Goal: Information Seeking & Learning: Check status

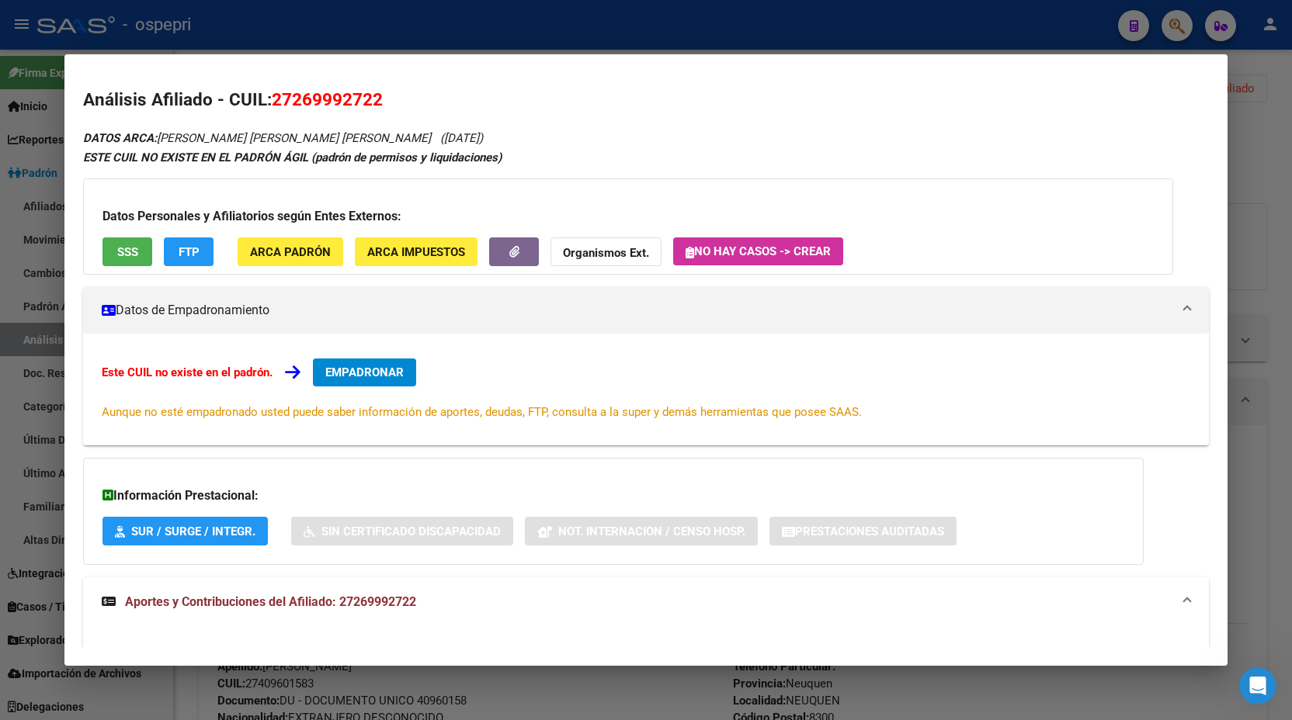
scroll to position [485, 0]
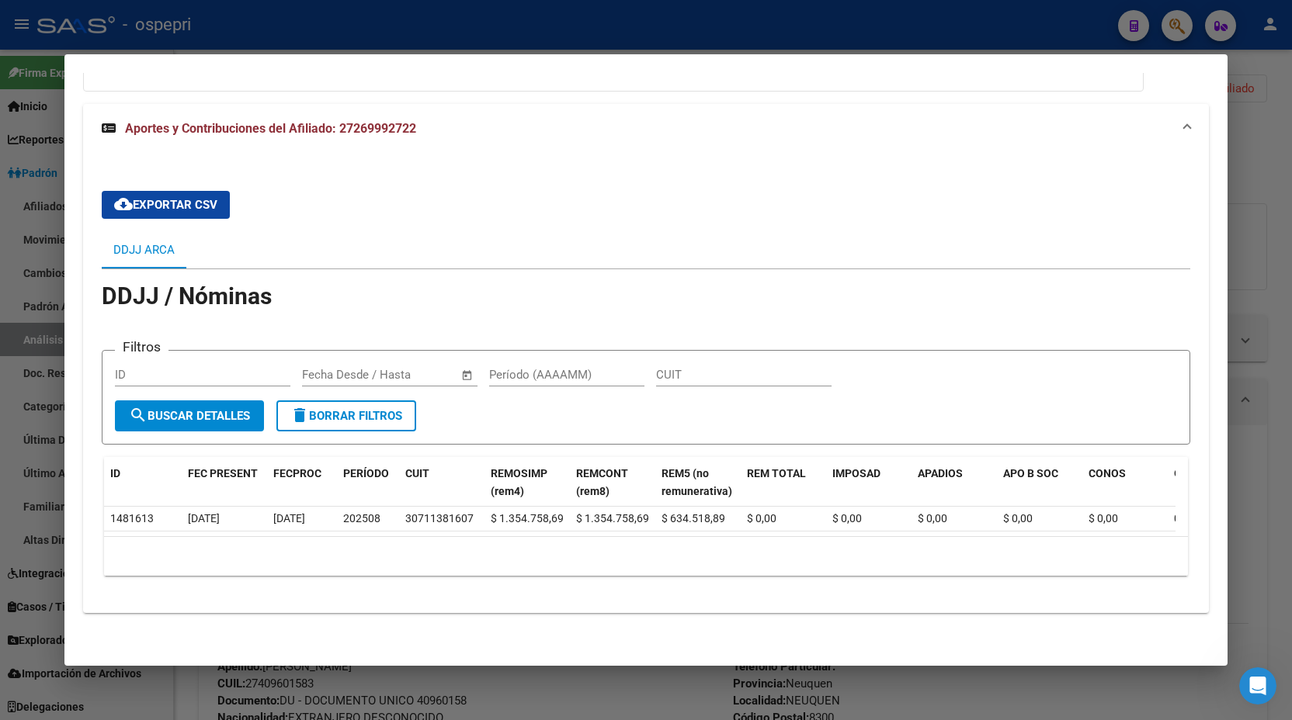
drag, startPoint x: 1262, startPoint y: 112, endPoint x: 1217, endPoint y: 67, distance: 63.7
click at [1247, 102] on div at bounding box center [646, 360] width 1292 height 720
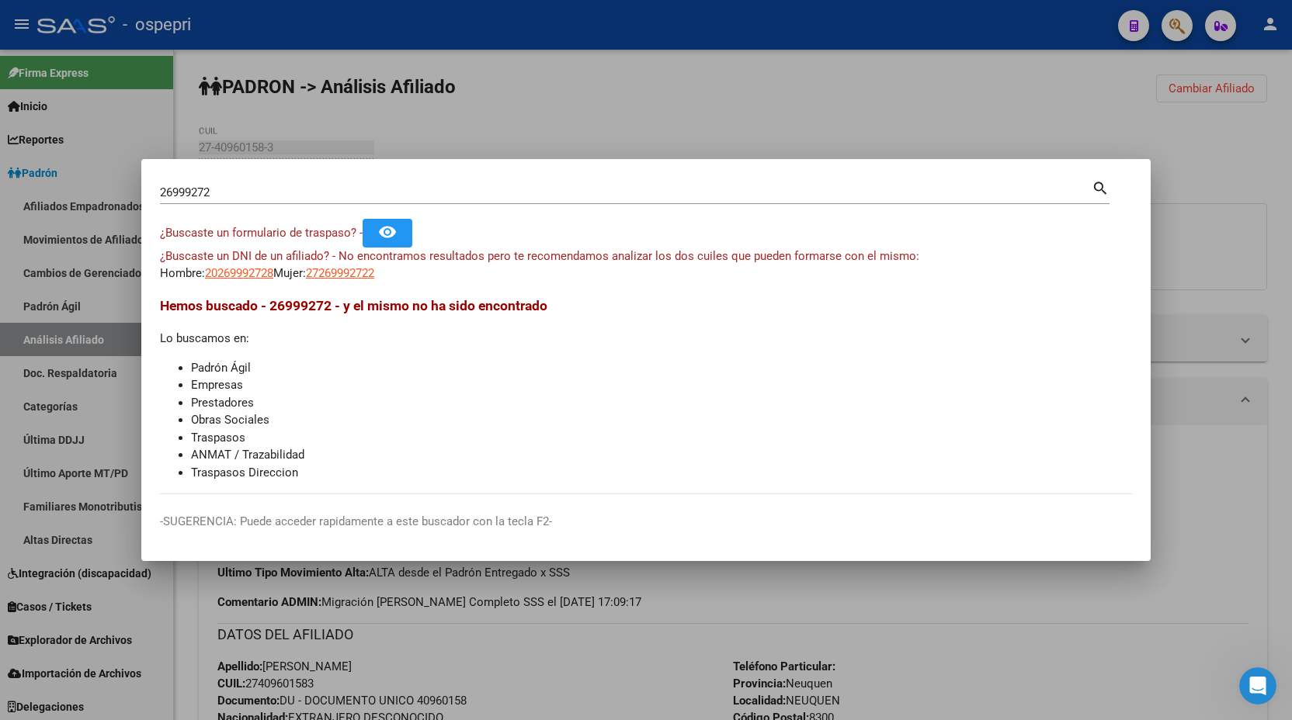
click at [1179, 25] on div at bounding box center [646, 360] width 1292 height 720
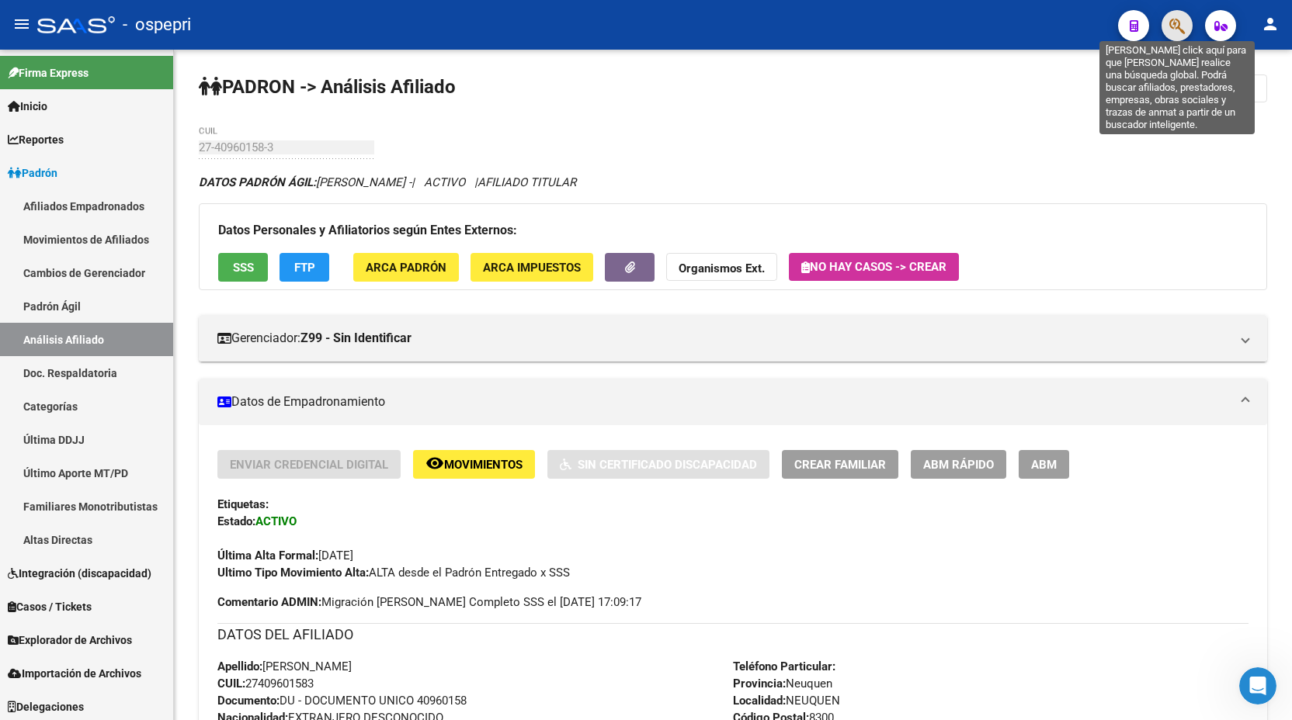
click at [1170, 25] on icon "button" at bounding box center [1177, 26] width 16 height 18
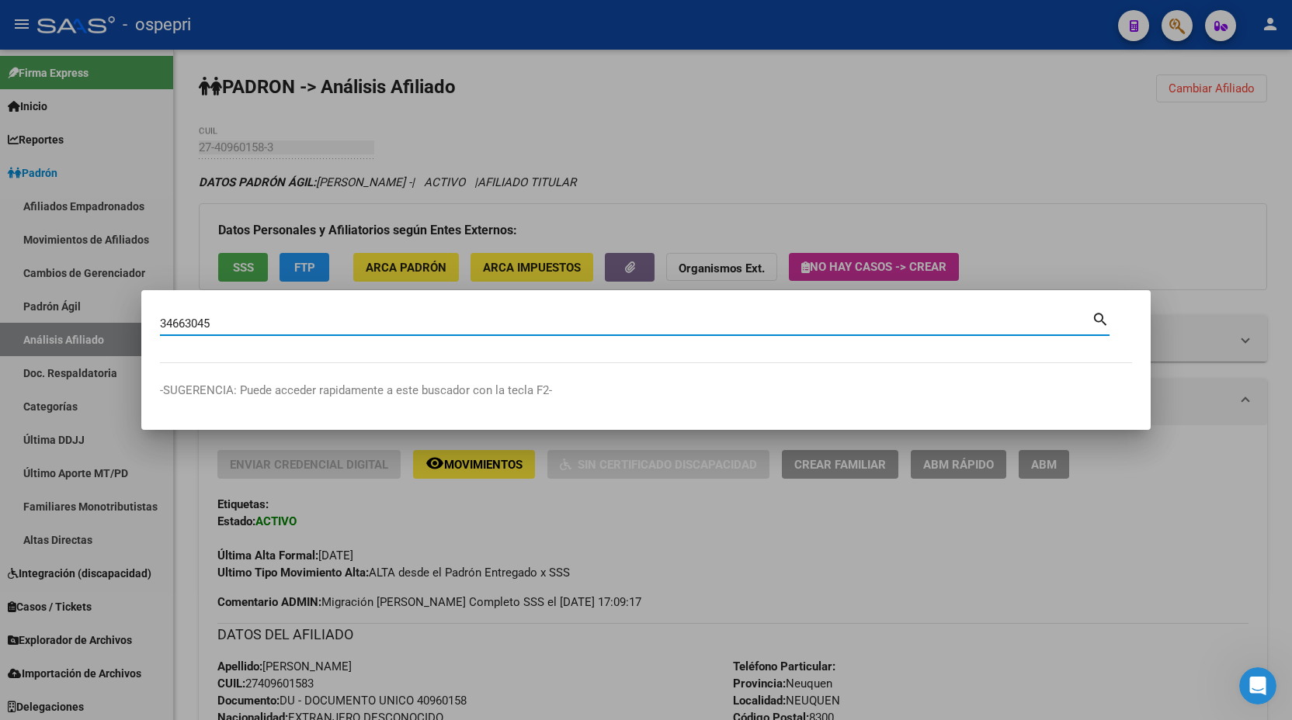
type input "34663045"
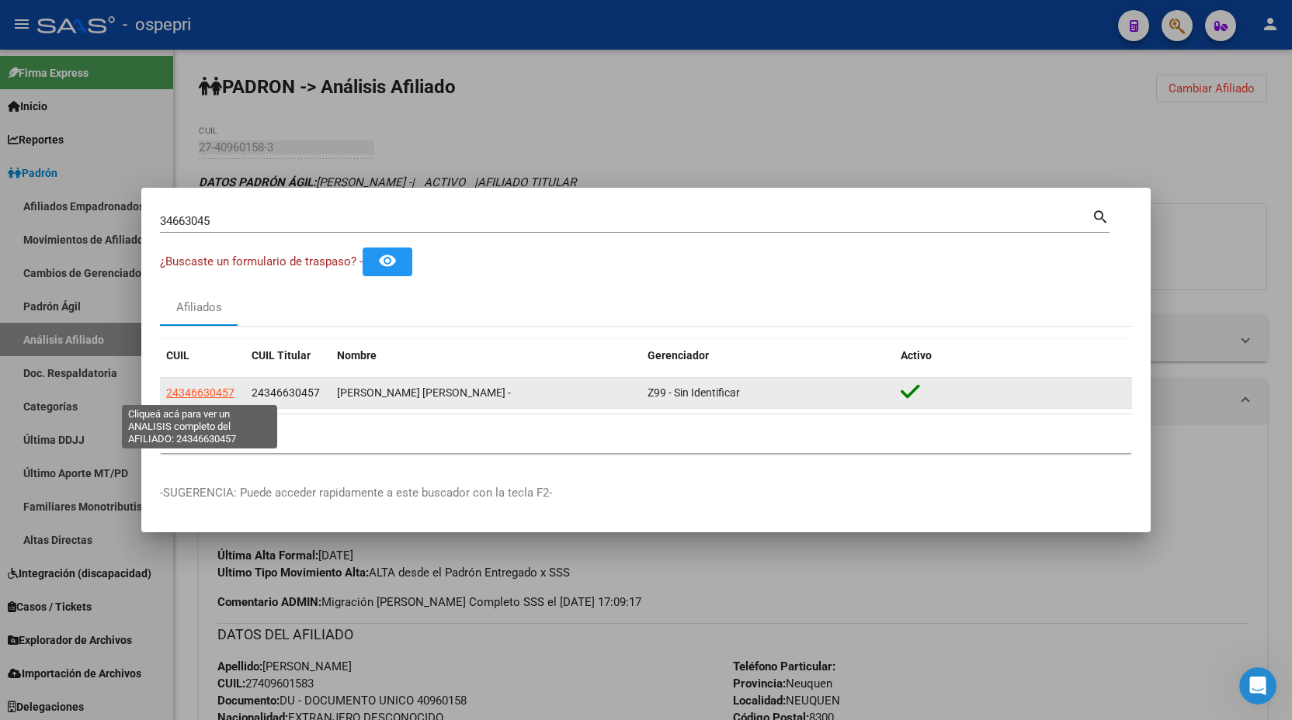
click at [206, 391] on span "24346630457" at bounding box center [200, 393] width 68 height 12
type textarea "24346630457"
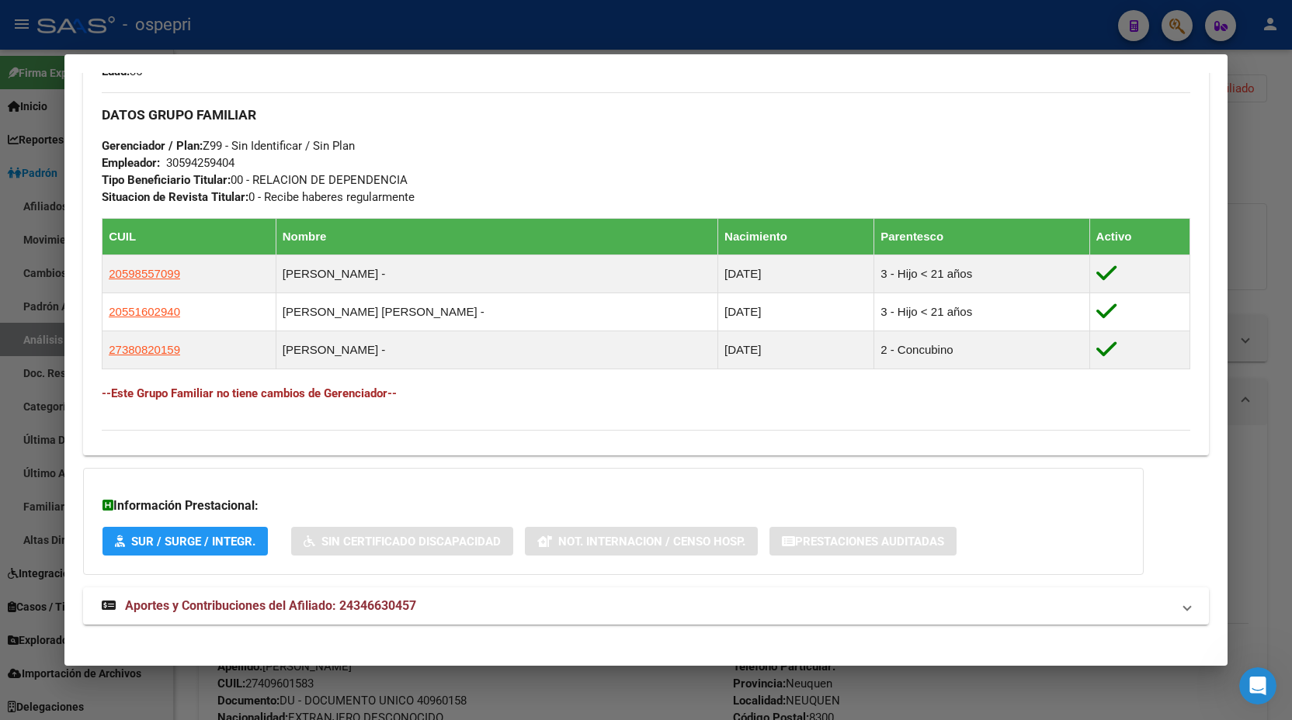
scroll to position [735, 0]
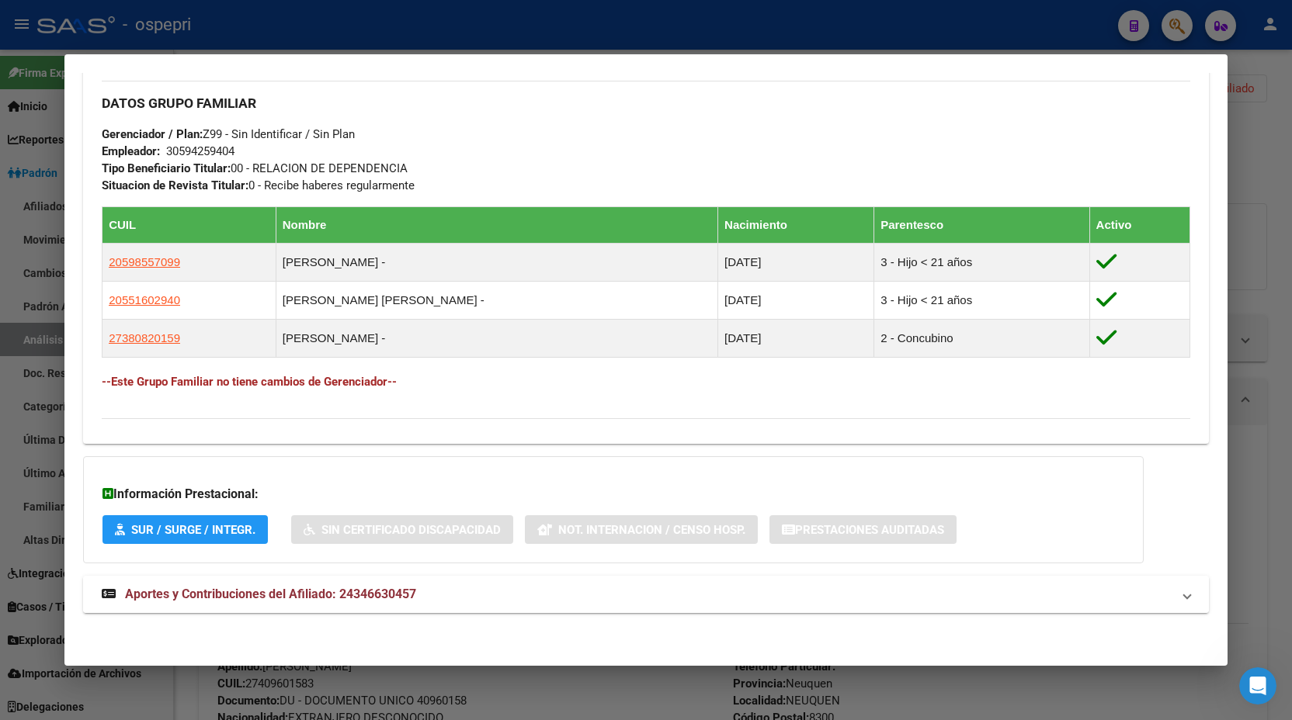
click at [457, 578] on mat-expansion-panel-header "Aportes y Contribuciones del Afiliado: 24346630457" at bounding box center [646, 594] width 1126 height 37
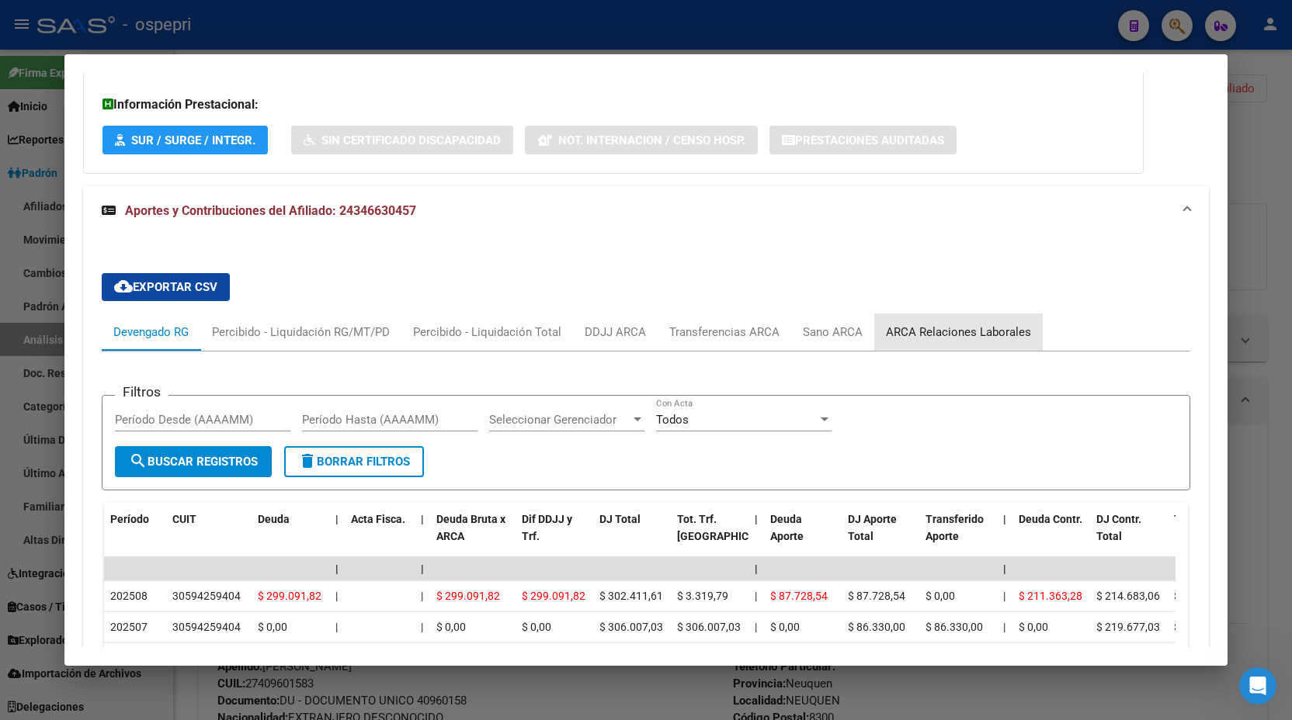
click at [964, 316] on div "ARCA Relaciones Laborales" at bounding box center [958, 332] width 168 height 37
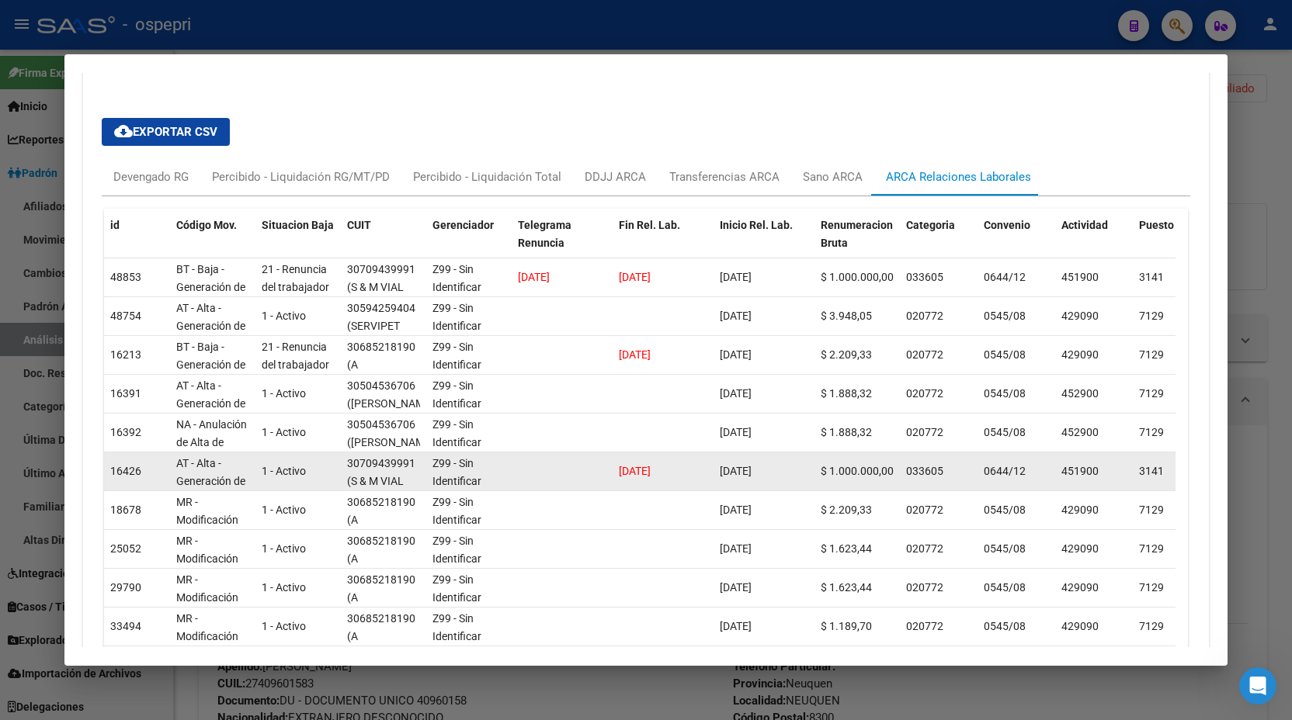
scroll to position [1, 0]
drag, startPoint x: 366, startPoint y: 468, endPoint x: 692, endPoint y: 483, distance: 325.6
click at [692, 483] on div "16426 AT - Alta - Generación de clave 1 - Activo 30709439991 (S & M VIAL SA) Z9…" at bounding box center [1068, 472] width 1929 height 39
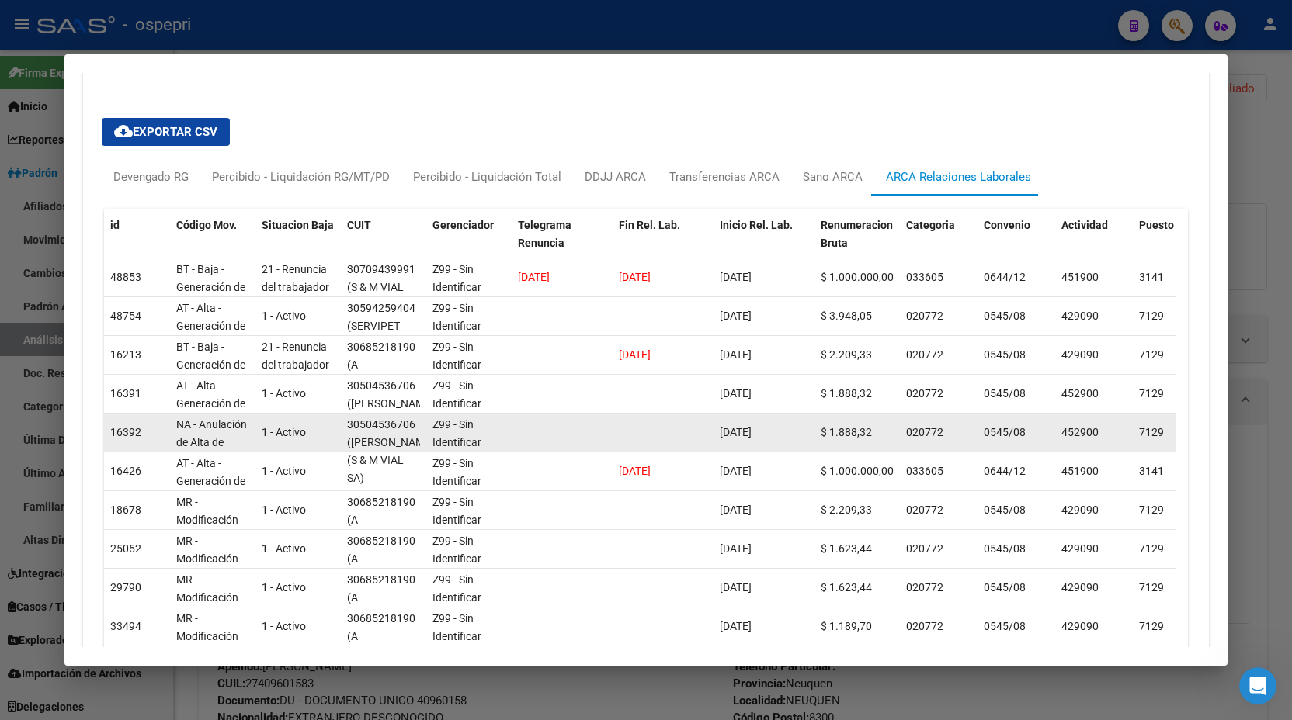
drag, startPoint x: 731, startPoint y: 432, endPoint x: 793, endPoint y: 432, distance: 62.9
click at [793, 432] on div "16392 NA - Anulación de Alta de trabajador 1 - Activo 30504536706 ([PERSON_NAME…" at bounding box center [1068, 433] width 1929 height 39
drag, startPoint x: 720, startPoint y: 434, endPoint x: 692, endPoint y: 434, distance: 28.7
click at [692, 434] on div "16392 NA - Anulación de Alta de trabajador 1 - Activo 30504536706 ([PERSON_NAME…" at bounding box center [1068, 433] width 1929 height 39
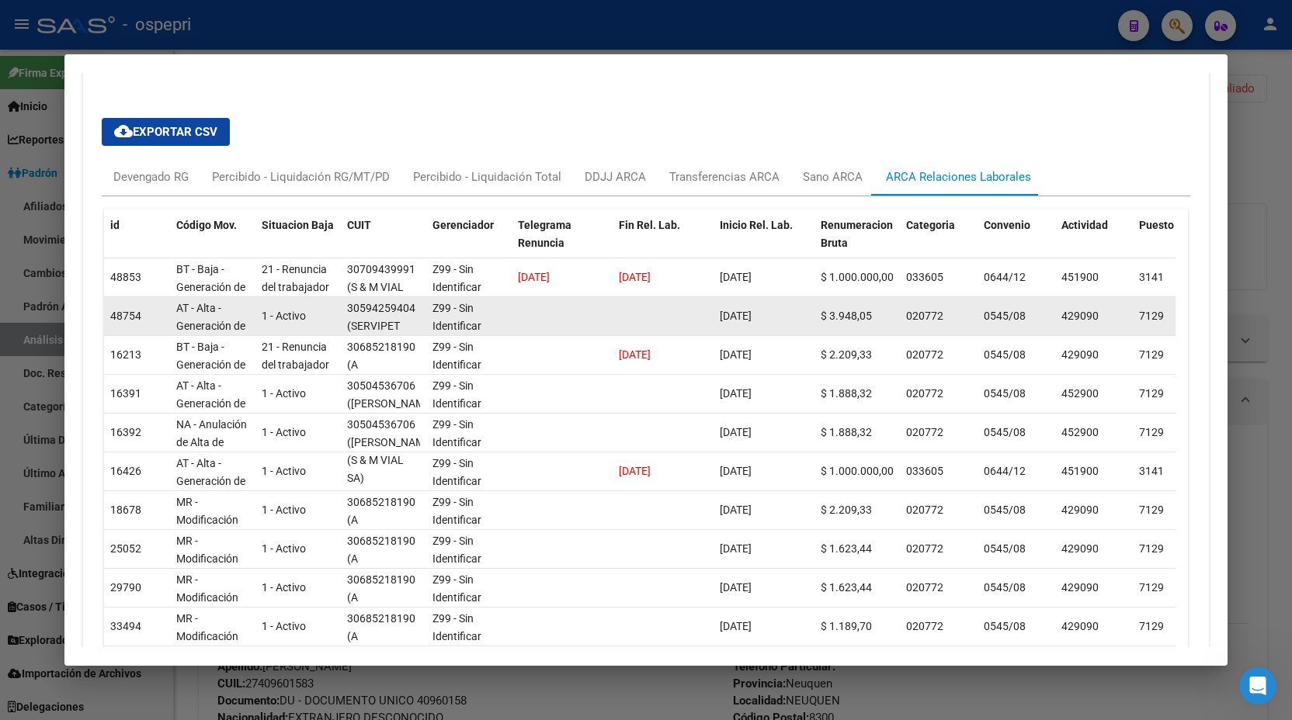
drag, startPoint x: 350, startPoint y: 306, endPoint x: 419, endPoint y: 306, distance: 69.1
click at [419, 306] on div "30594259404 (SERVIPET SOCIEDAD ANONIMA)" at bounding box center [383, 316] width 73 height 33
drag, startPoint x: 405, startPoint y: 306, endPoint x: 990, endPoint y: 327, distance: 585.0
click at [990, 327] on datatable-body-cell "0545/08" at bounding box center [1016, 316] width 78 height 38
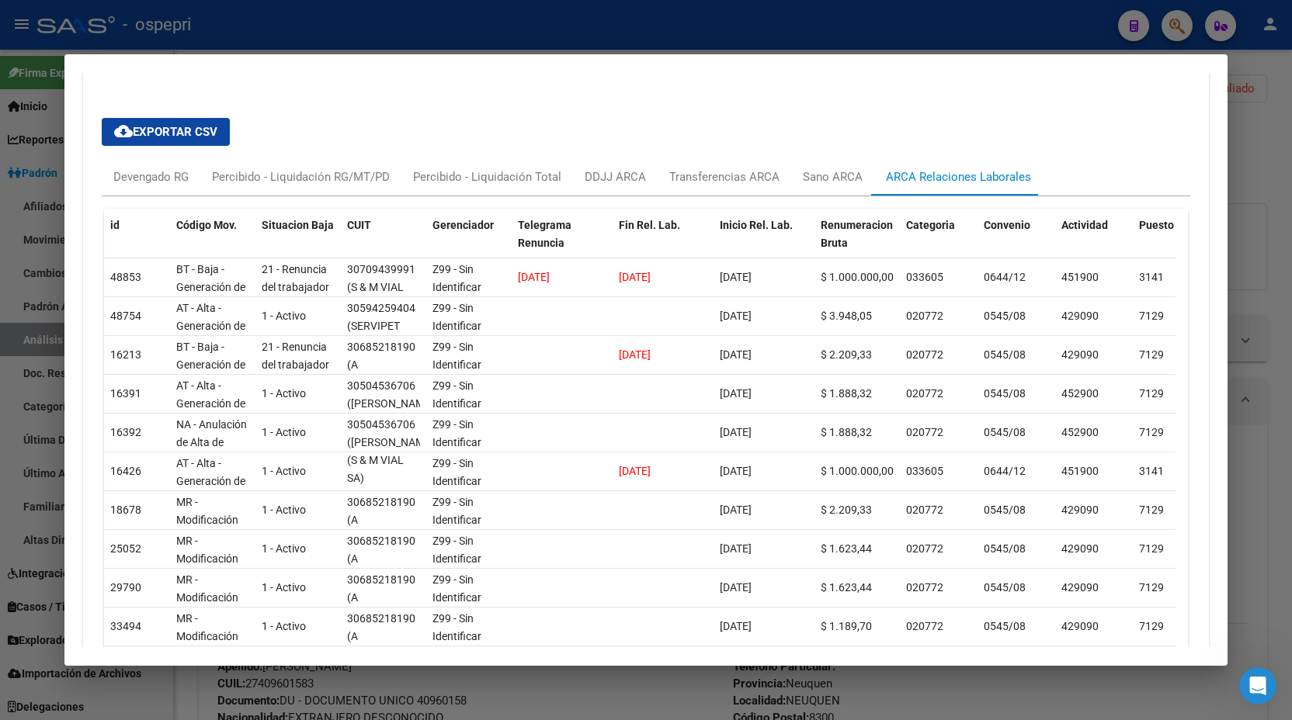
click at [1231, 252] on div at bounding box center [646, 360] width 1292 height 720
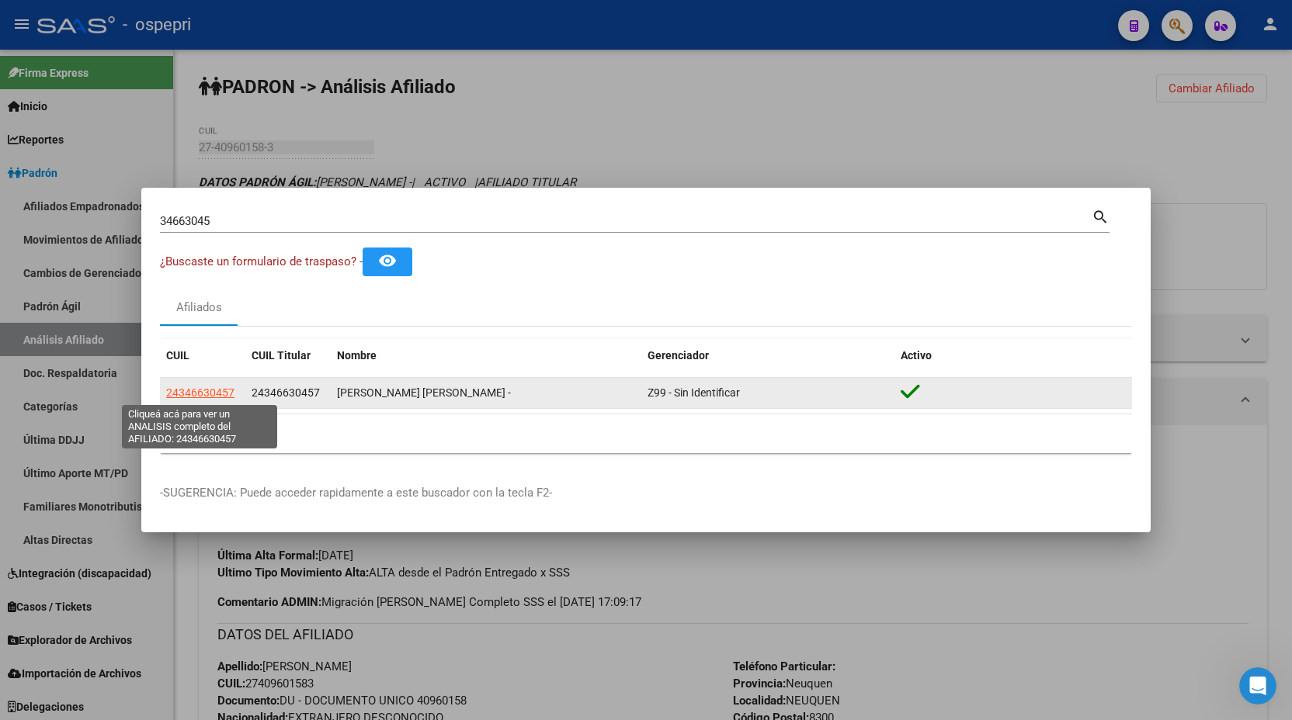
click at [214, 394] on span "24346630457" at bounding box center [200, 393] width 68 height 12
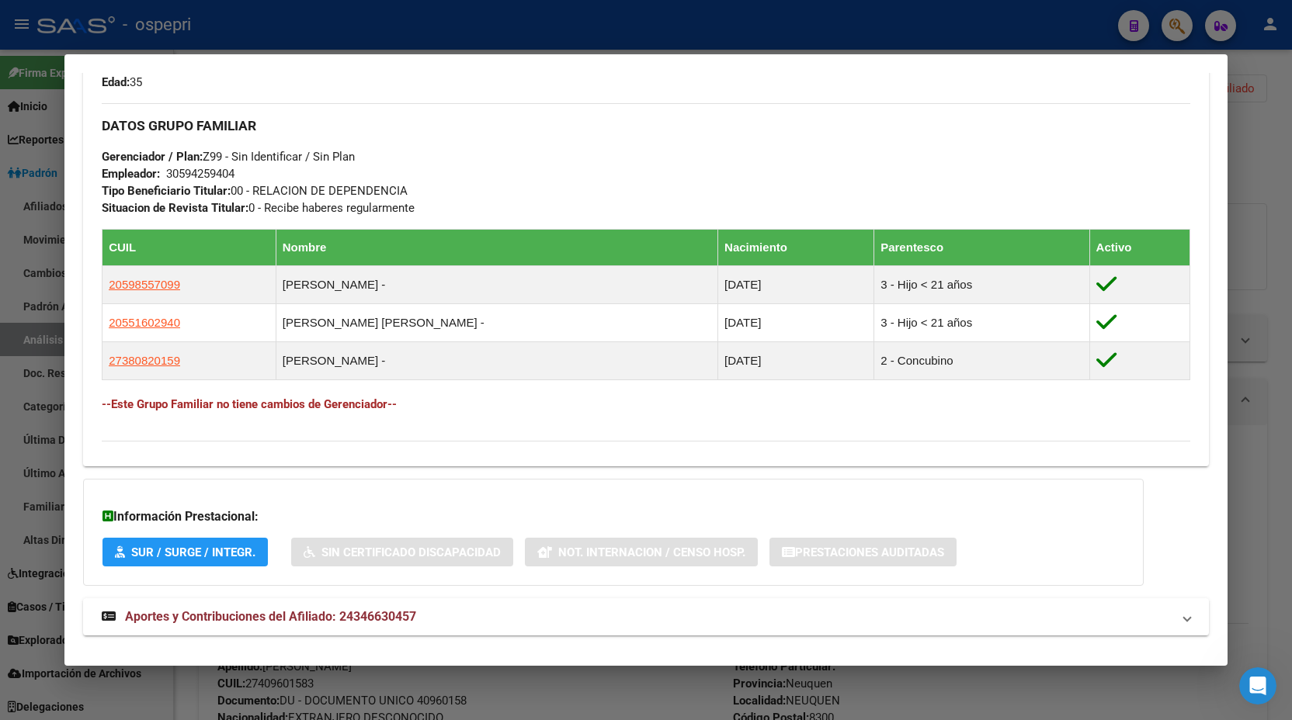
scroll to position [735, 0]
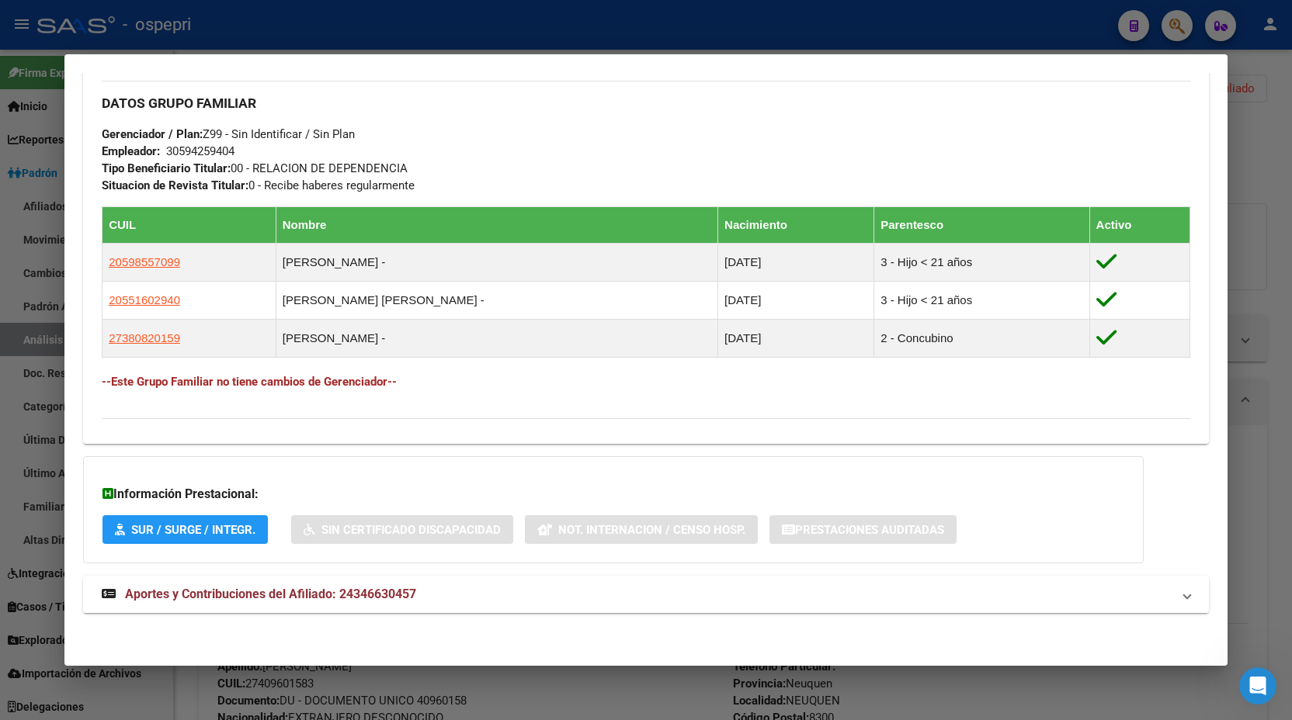
click at [400, 589] on span "Aportes y Contribuciones del Afiliado: 24346630457" at bounding box center [270, 594] width 291 height 15
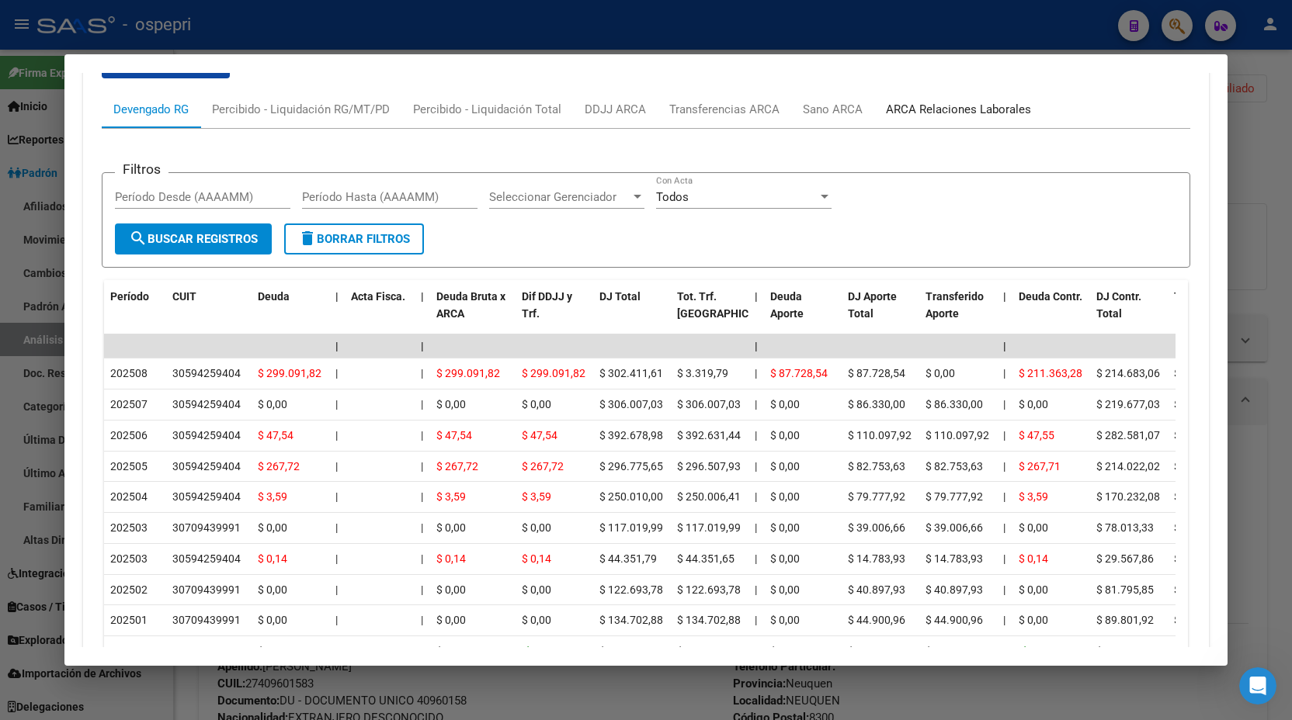
click at [951, 121] on div "ARCA Relaciones Laborales" at bounding box center [958, 109] width 168 height 37
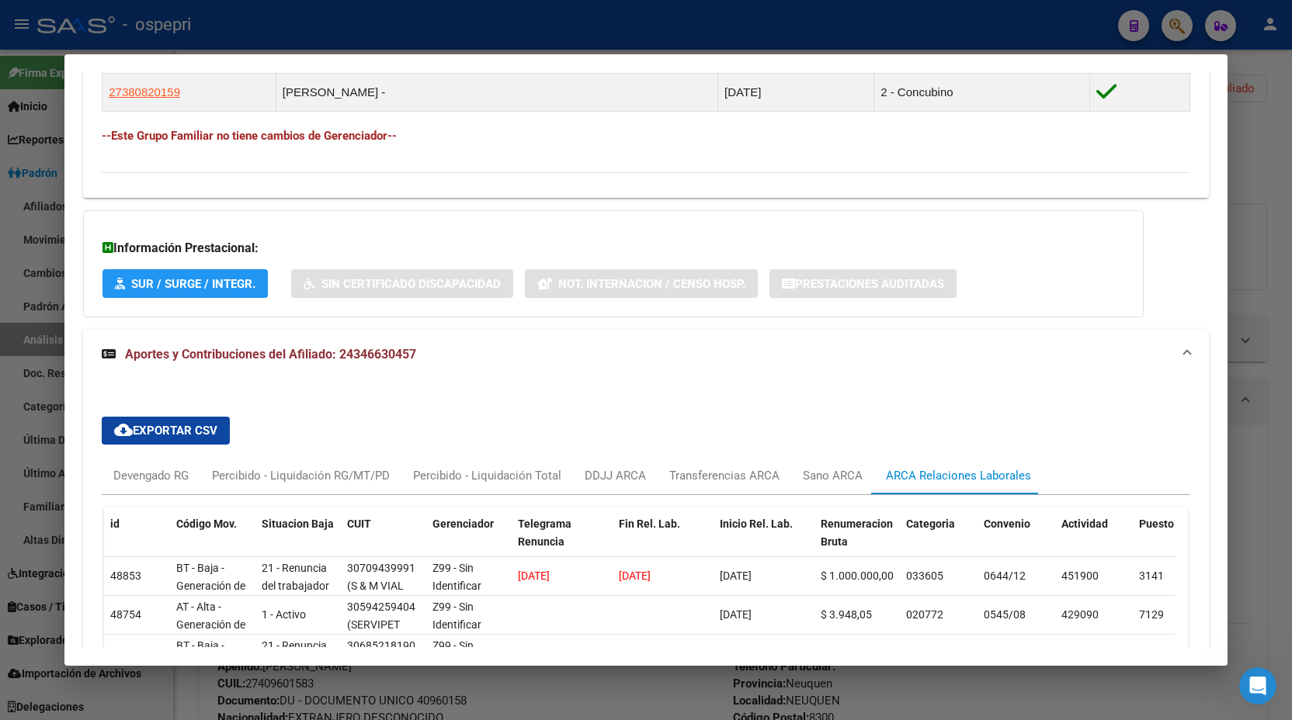
scroll to position [1053, 0]
